Goal: Complete application form: Complete application form

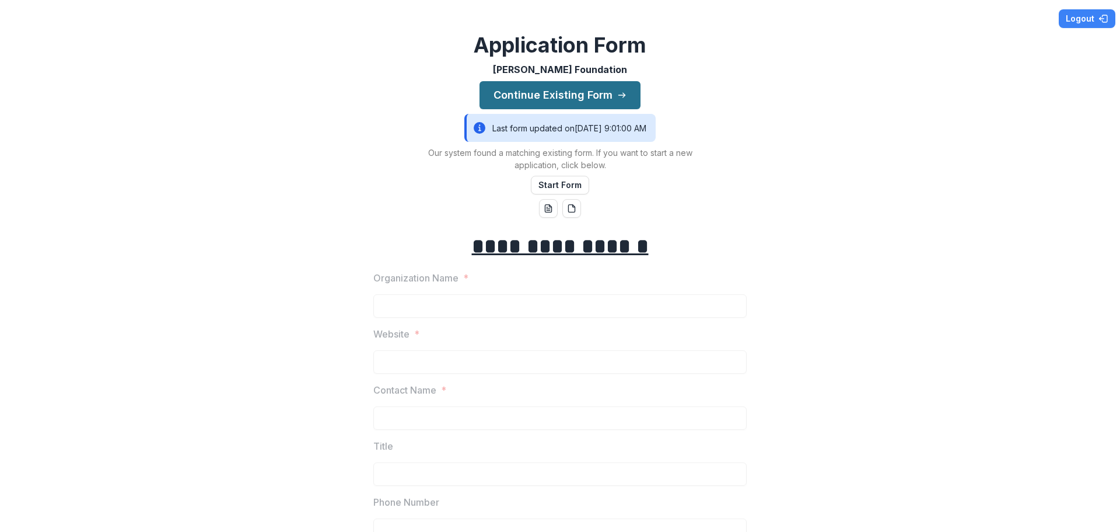
click at [571, 92] on button "Continue Existing Form" at bounding box center [560, 95] width 161 height 28
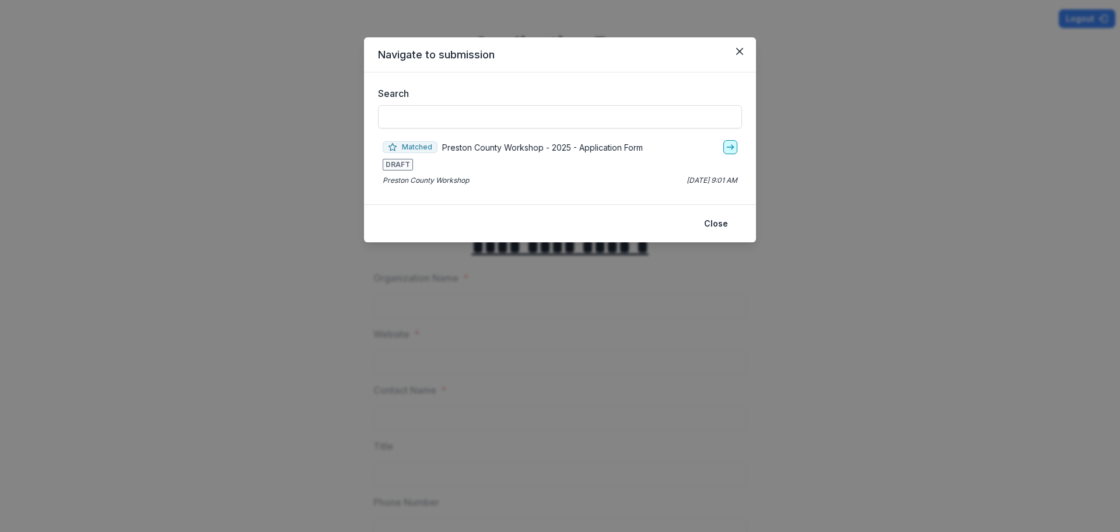
click at [730, 141] on link "go-to" at bounding box center [731, 147] width 14 height 14
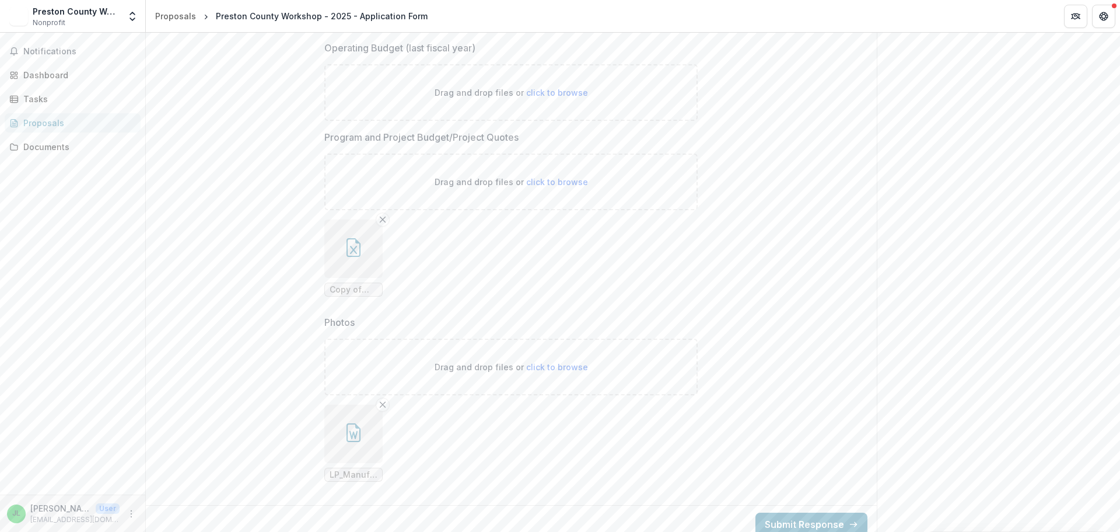
scroll to position [3998, 0]
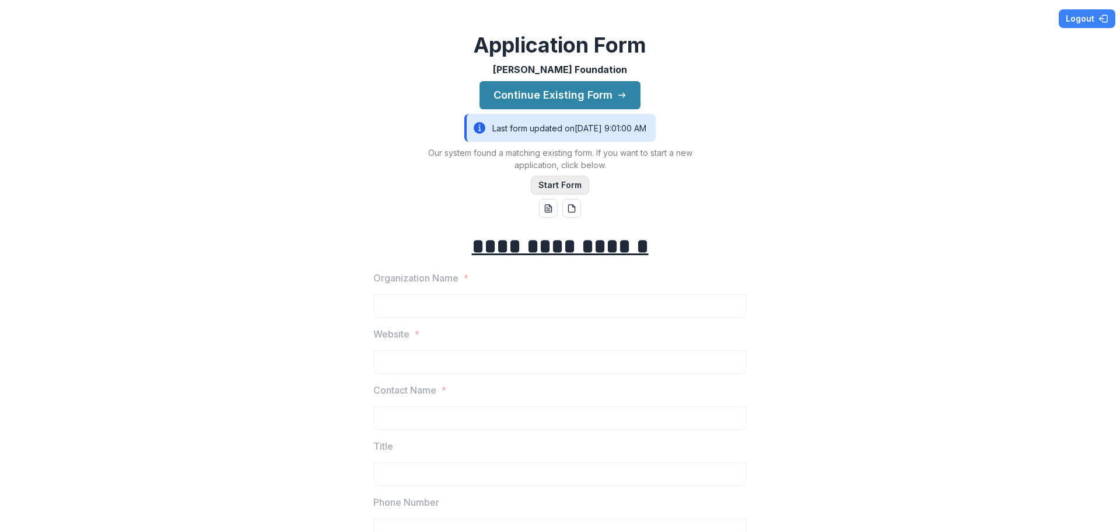
click at [548, 184] on button "Start Form" at bounding box center [560, 185] width 58 height 19
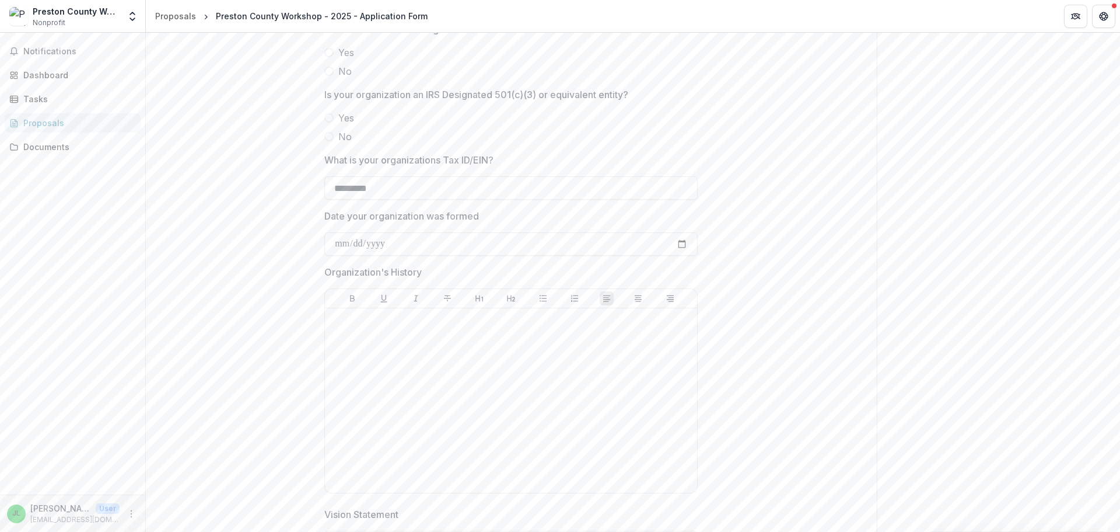
scroll to position [700, 0]
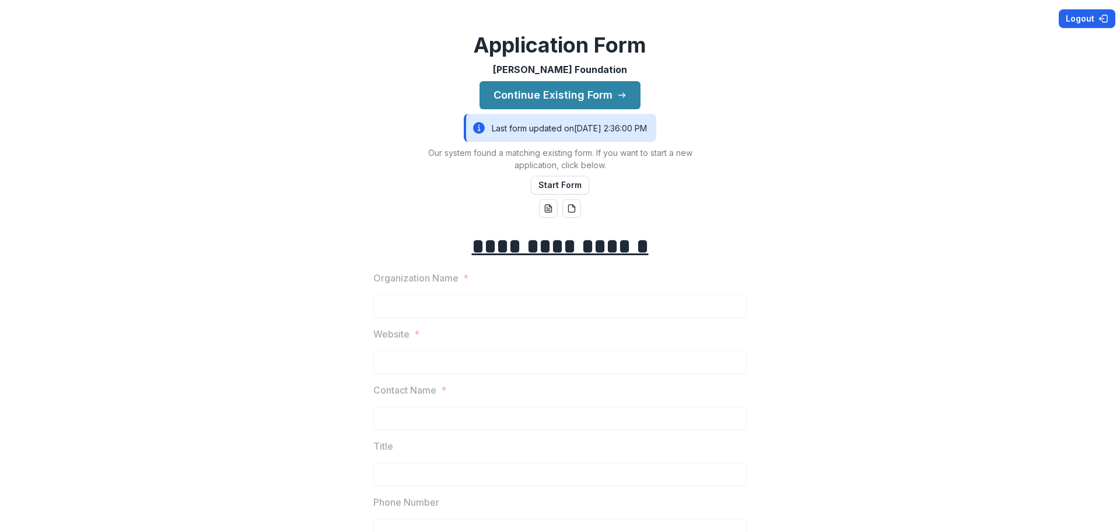
click at [1066, 19] on button "Logout" at bounding box center [1087, 18] width 57 height 19
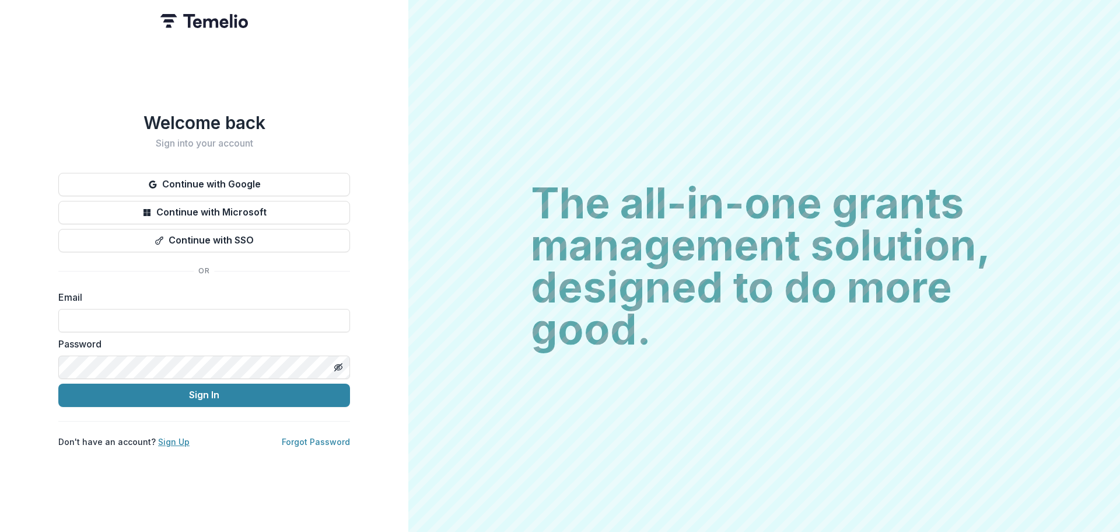
click at [167, 445] on link "Sign Up" at bounding box center [174, 441] width 32 height 10
